Goal: Register for event/course

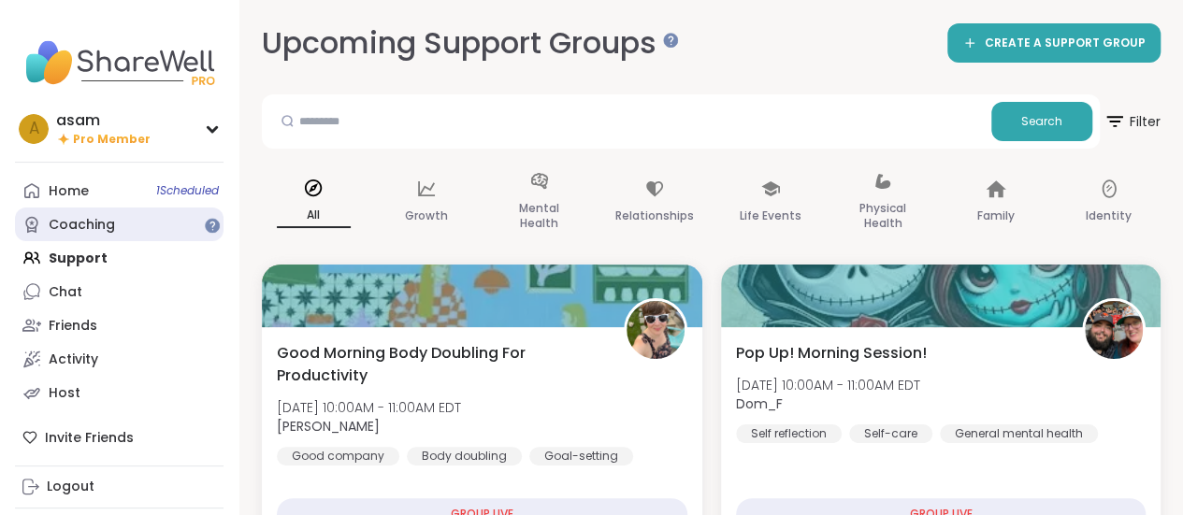
click at [86, 225] on div "Coaching" at bounding box center [82, 225] width 66 height 19
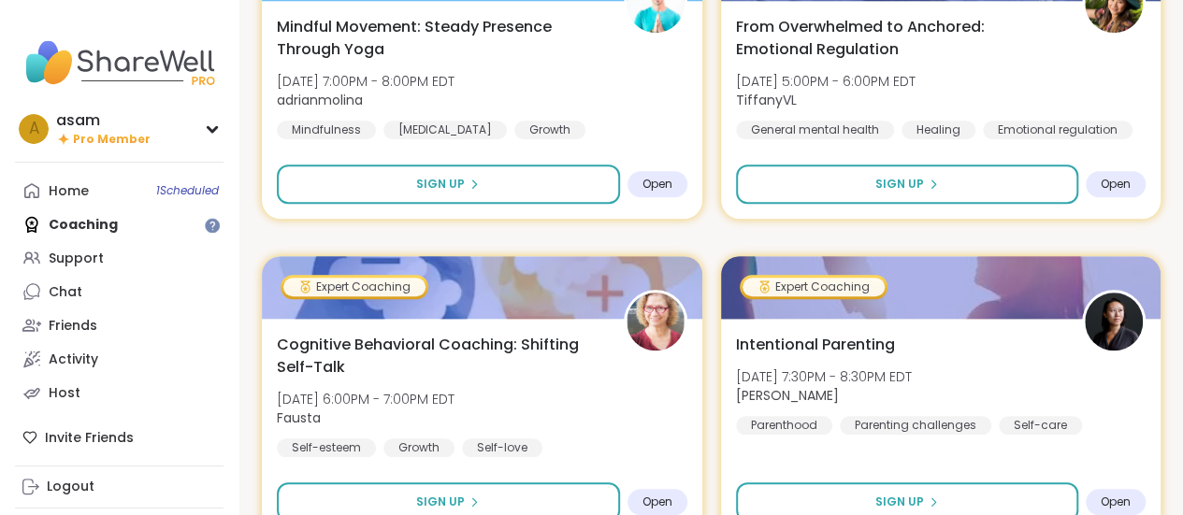
scroll to position [560, 0]
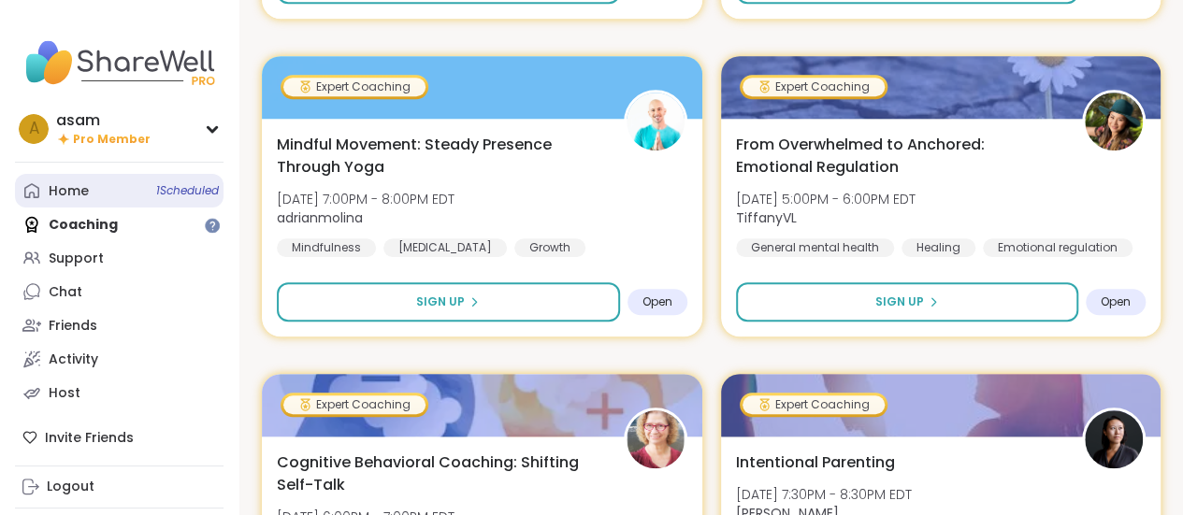
click at [82, 195] on div "Home 1 Scheduled" at bounding box center [69, 191] width 40 height 19
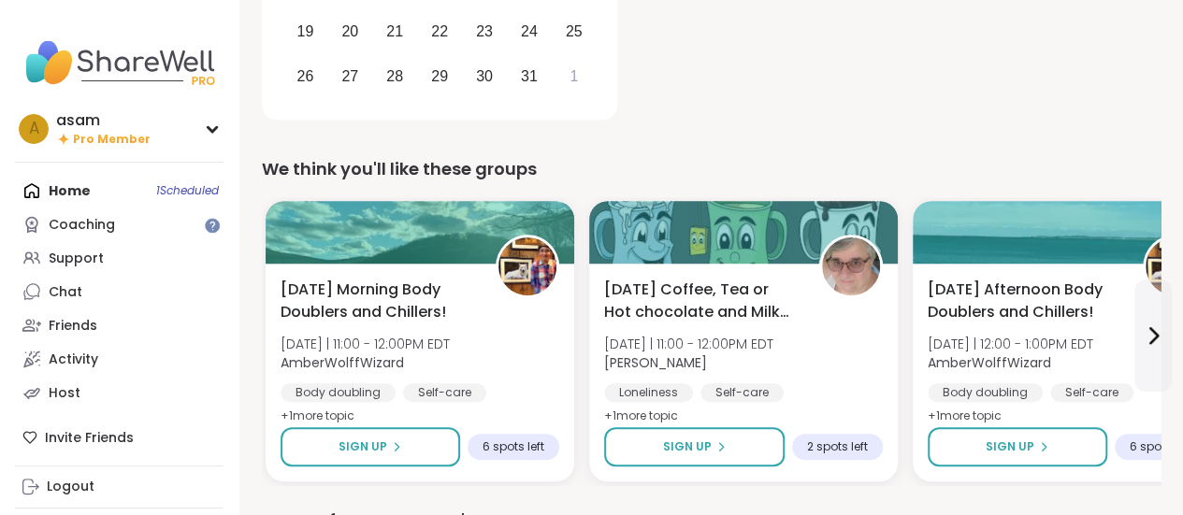
scroll to position [369, 0]
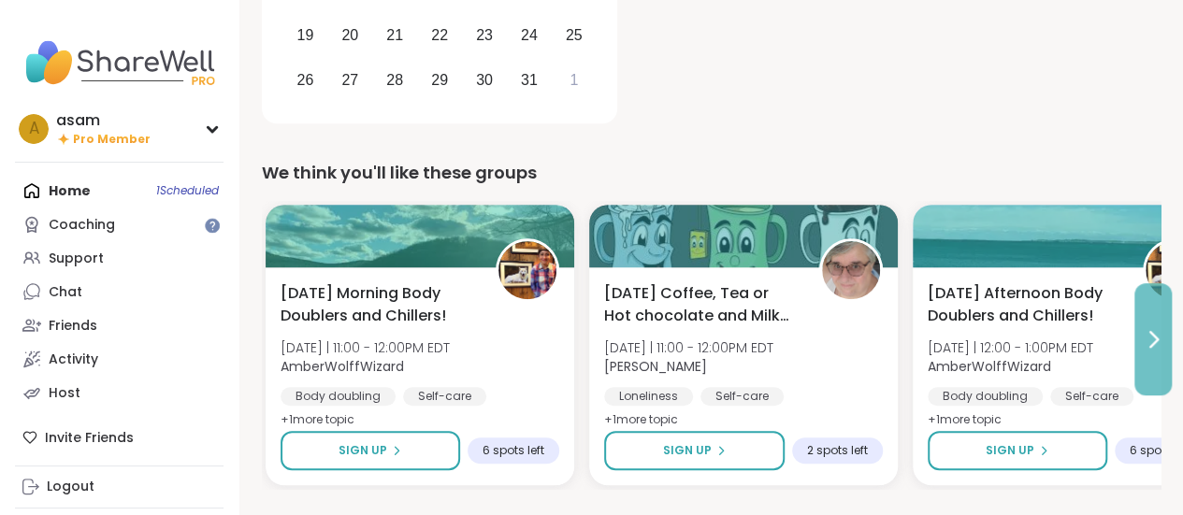
click at [1139, 336] on button at bounding box center [1153, 339] width 37 height 112
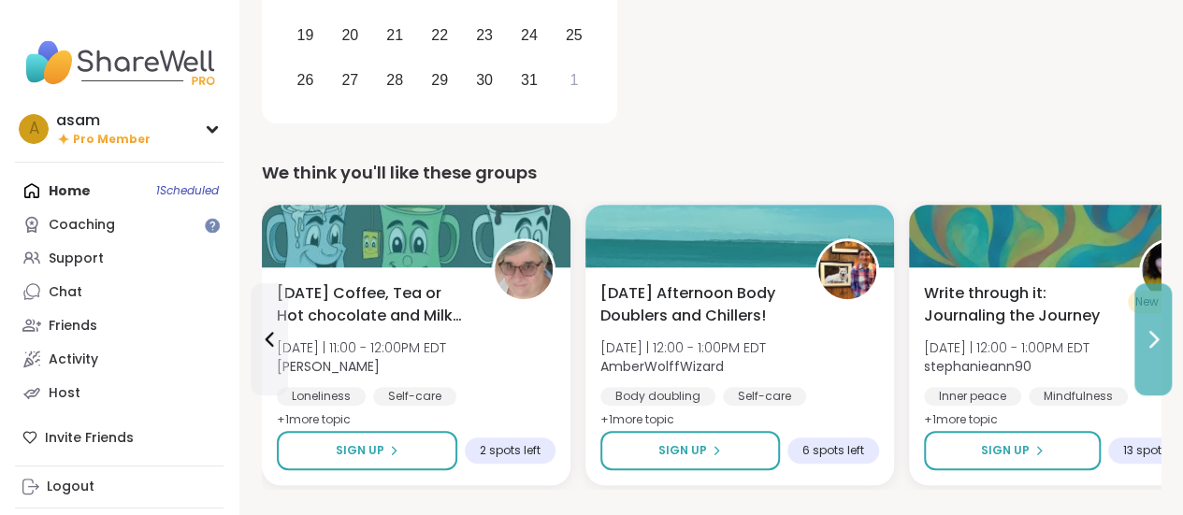
click at [1139, 336] on button at bounding box center [1153, 339] width 37 height 112
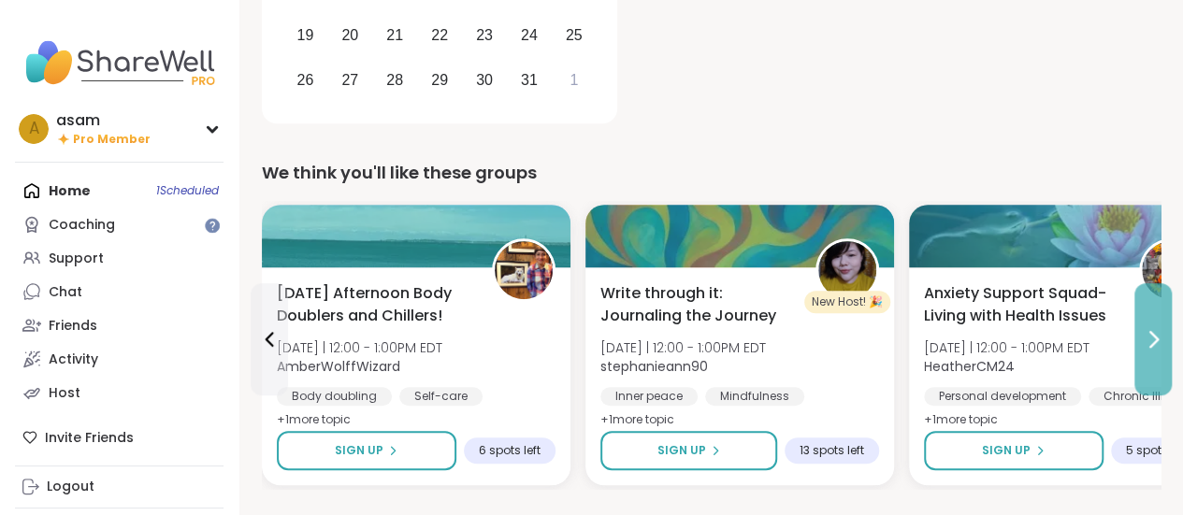
click at [1139, 336] on button at bounding box center [1153, 339] width 37 height 112
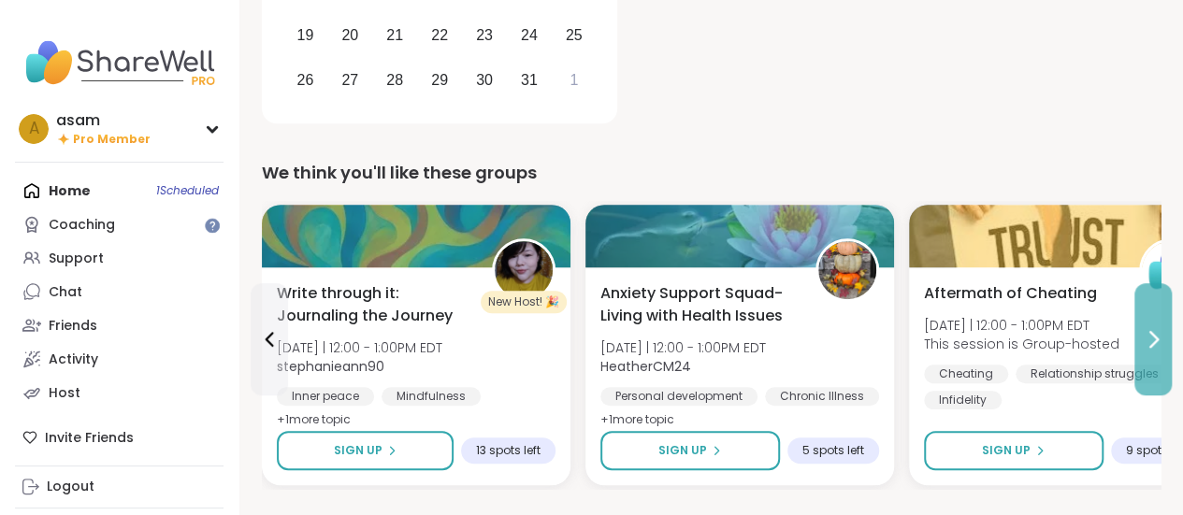
click at [1139, 336] on button at bounding box center [1153, 339] width 37 height 112
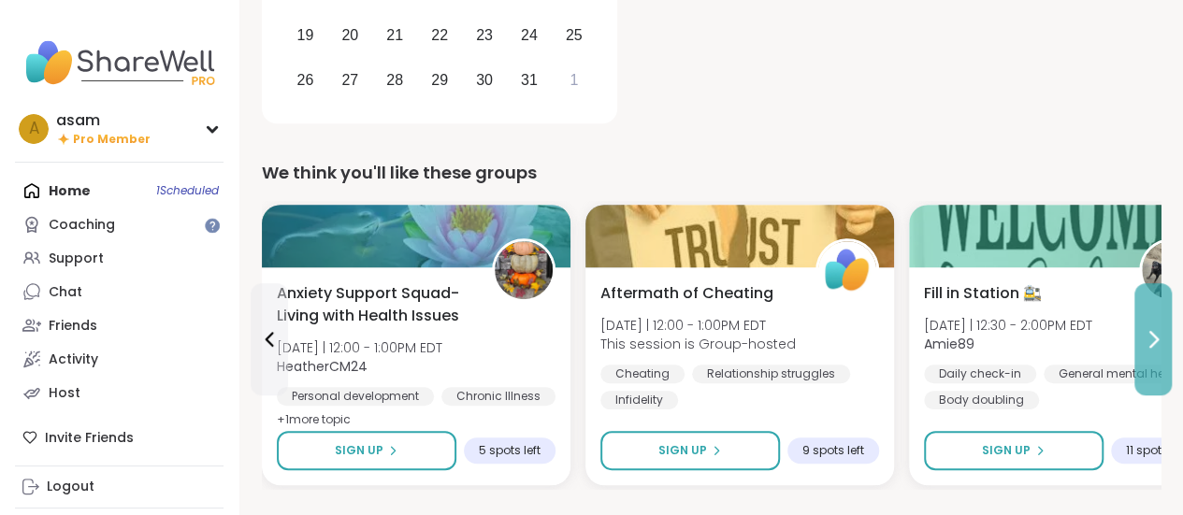
click at [1139, 336] on button at bounding box center [1153, 339] width 37 height 112
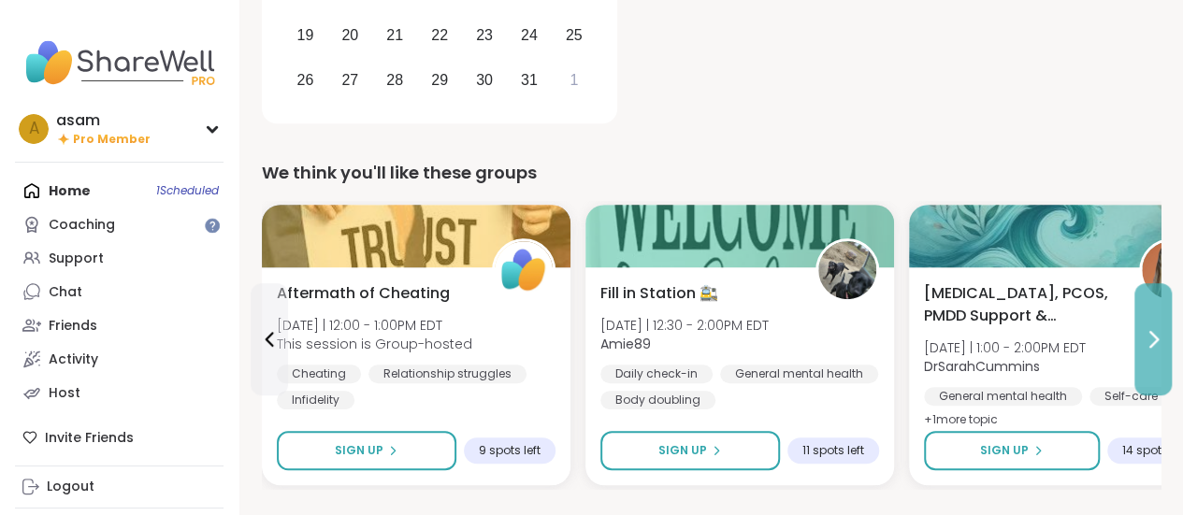
click at [1139, 336] on button at bounding box center [1153, 339] width 37 height 112
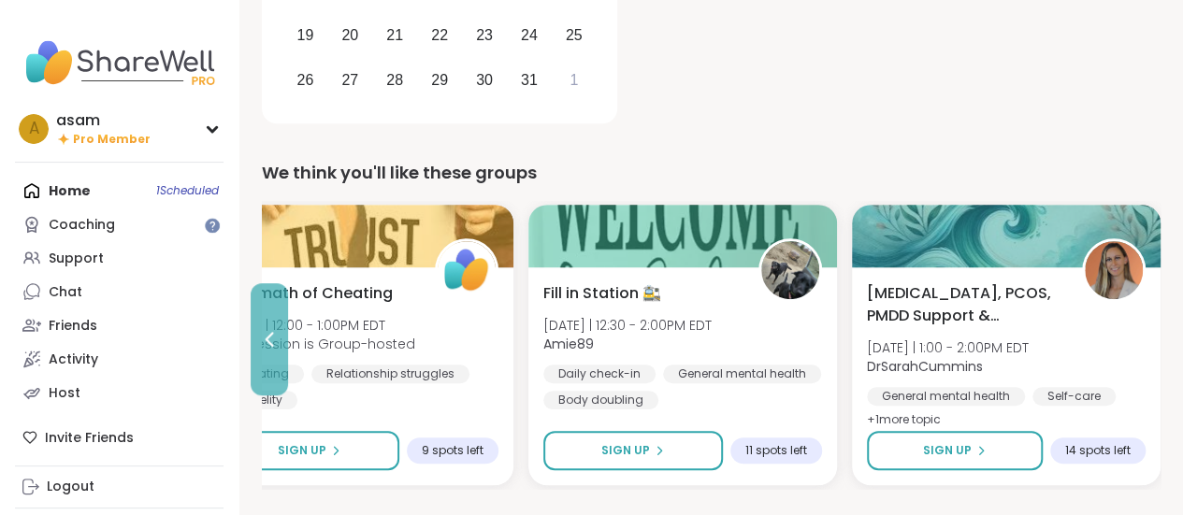
click at [268, 335] on icon at bounding box center [269, 339] width 22 height 22
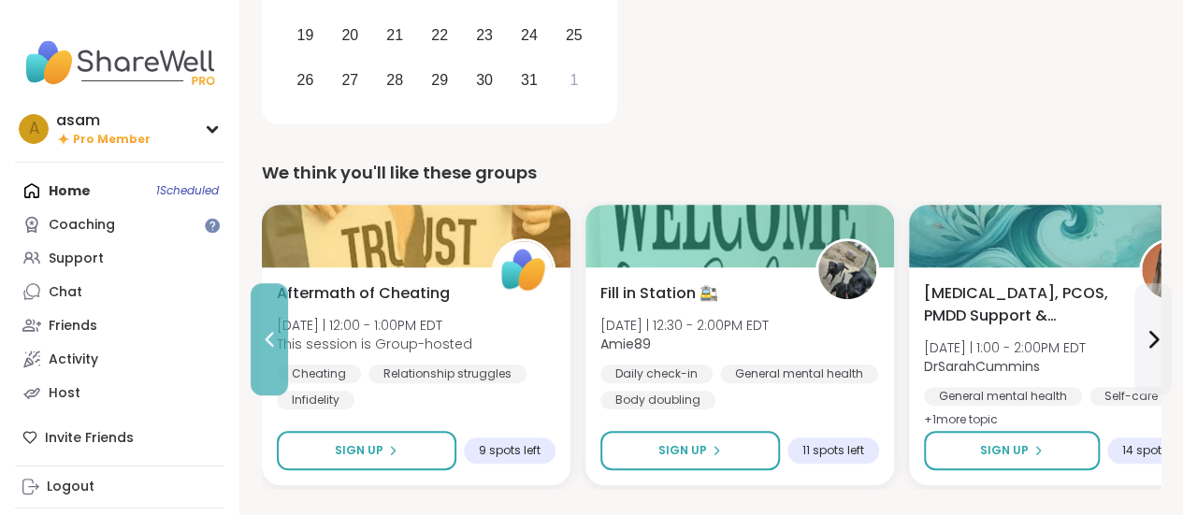
click at [268, 335] on icon at bounding box center [269, 339] width 22 height 22
